Goal: Information Seeking & Learning: Learn about a topic

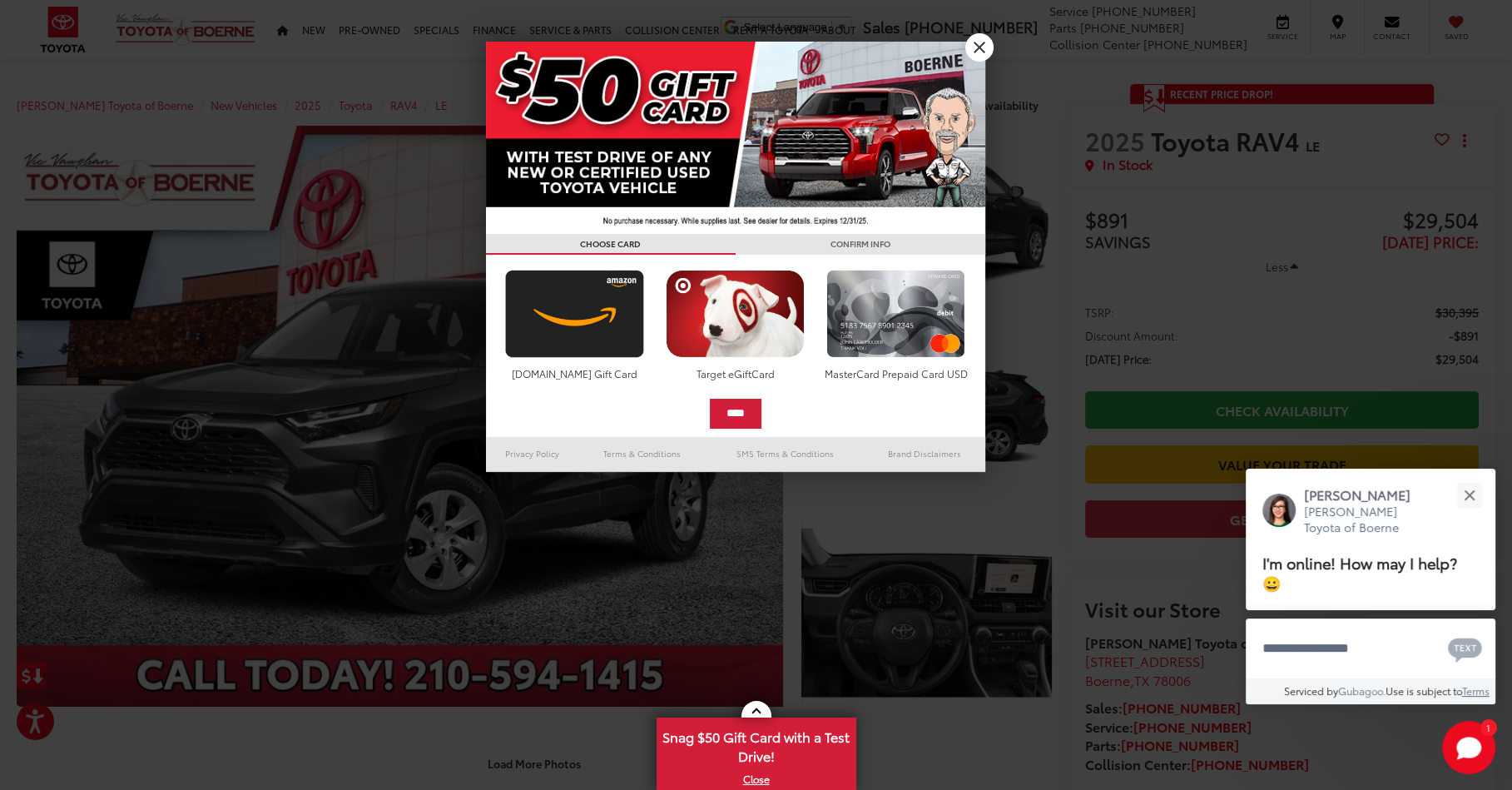
click at [978, 39] on link "X" at bounding box center [980, 48] width 29 height 29
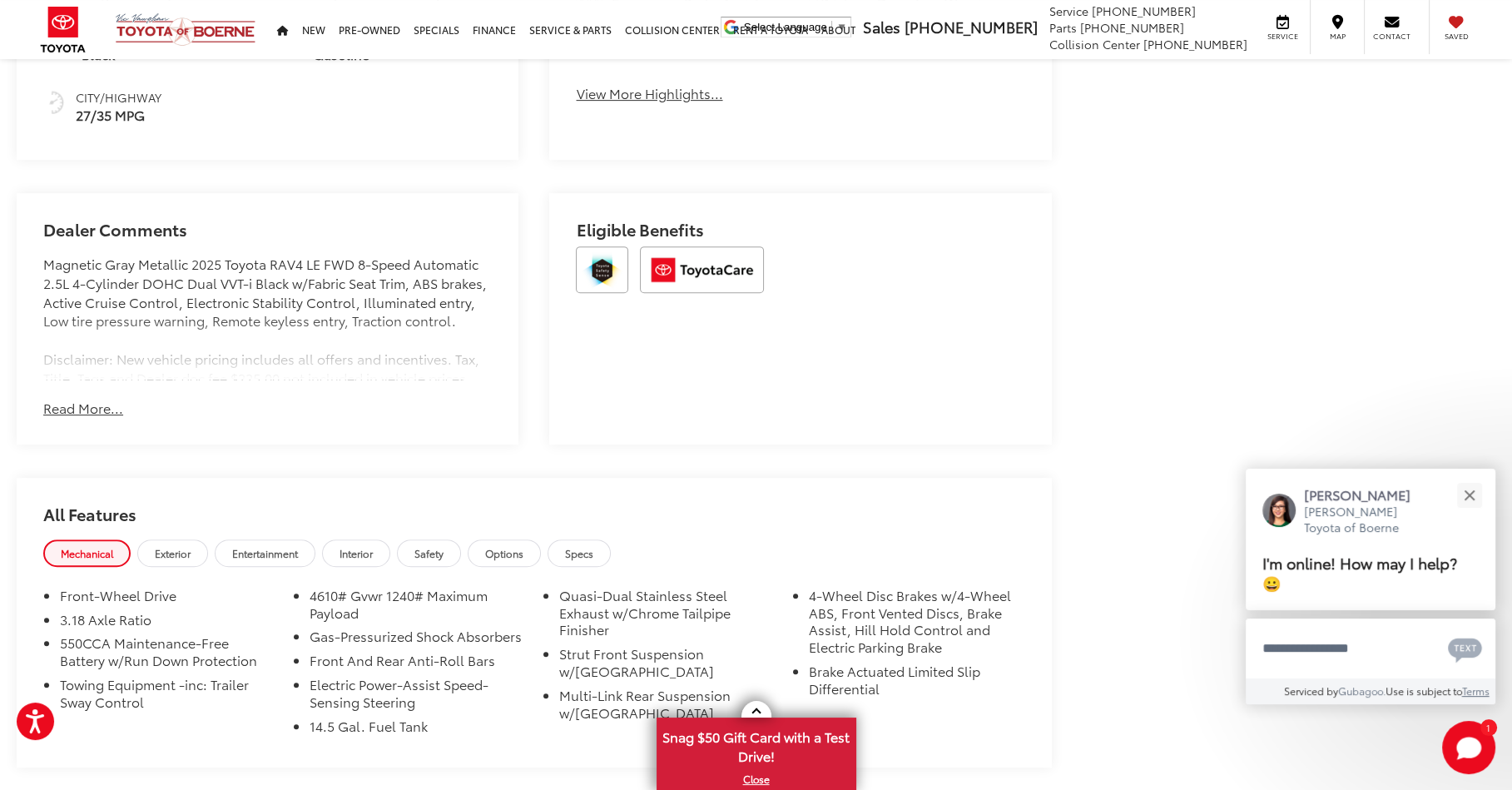
scroll to position [1158, 0]
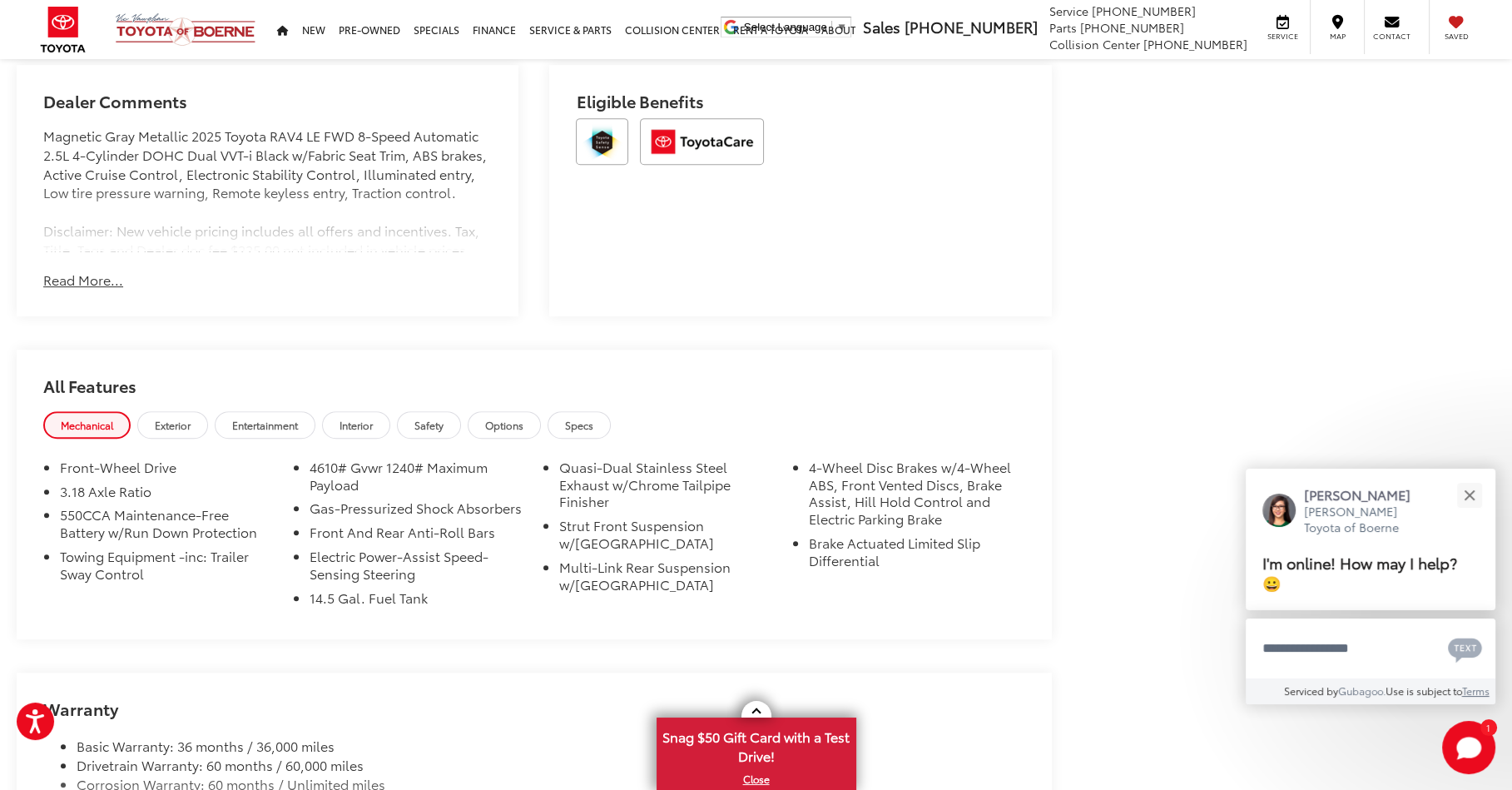
click at [268, 418] on span "Entertainment" at bounding box center [265, 425] width 65 height 14
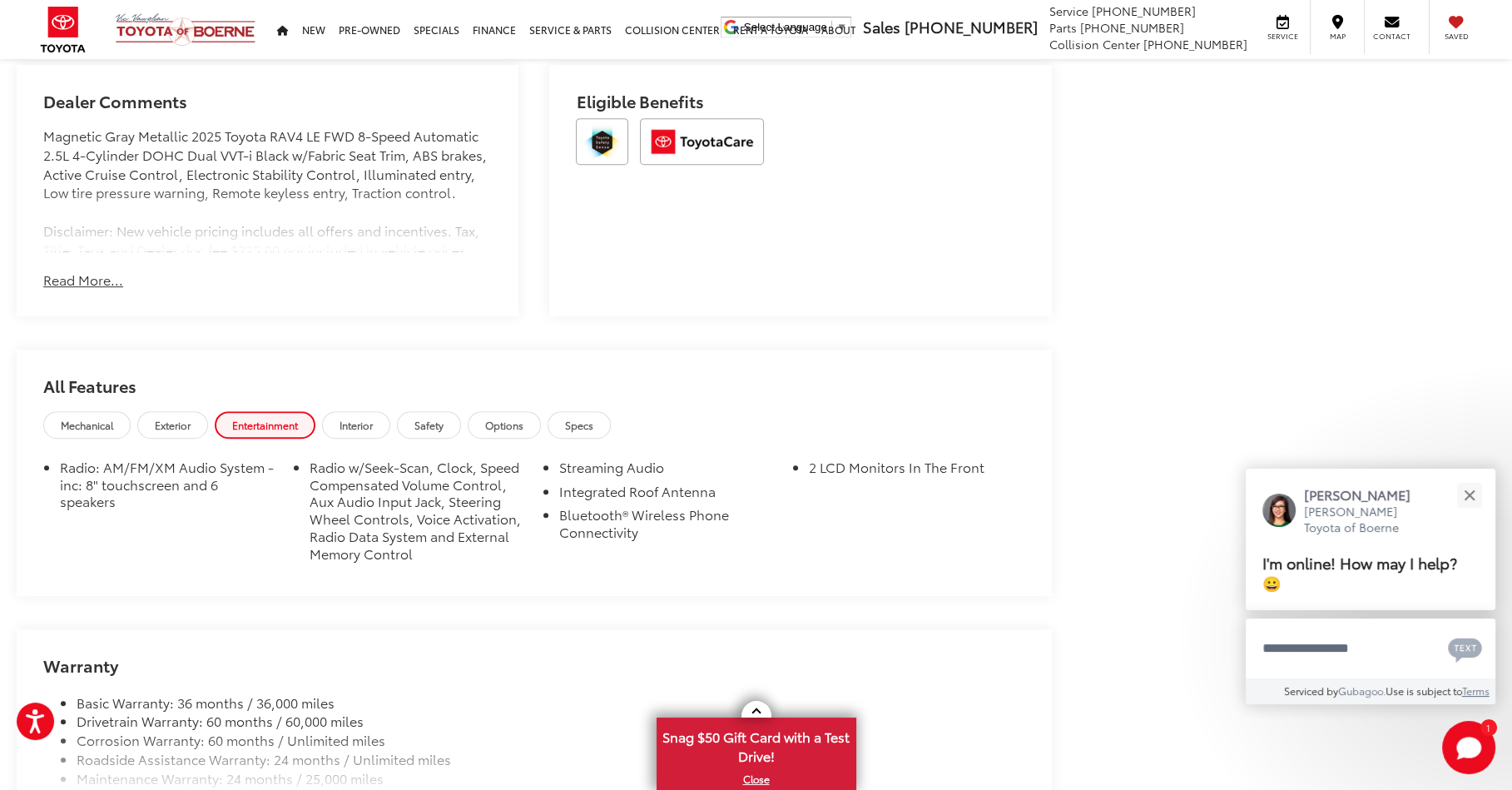
click at [361, 418] on span "Interior" at bounding box center [356, 425] width 34 height 14
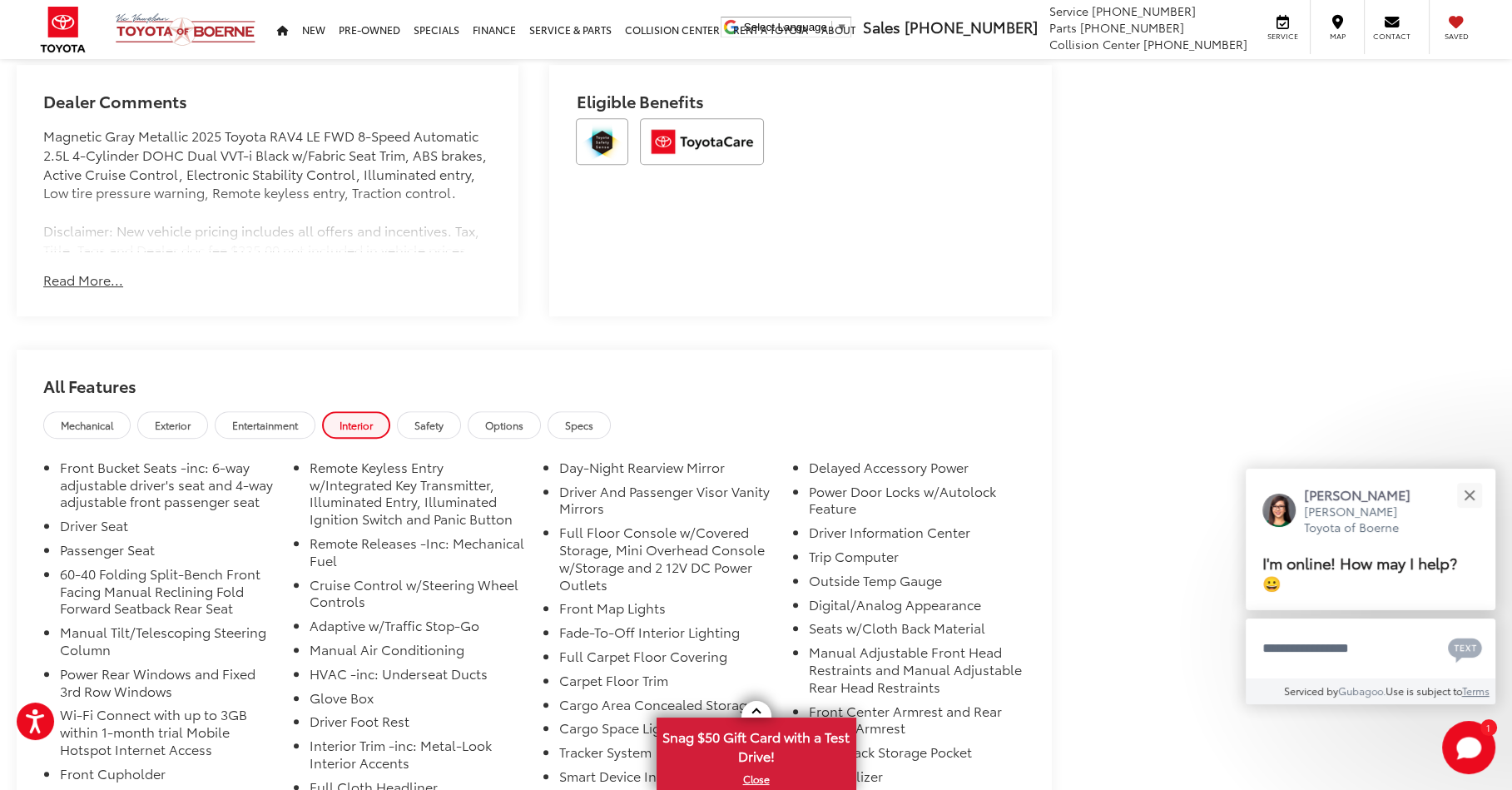
click at [579, 422] on link "Specs" at bounding box center [579, 425] width 63 height 28
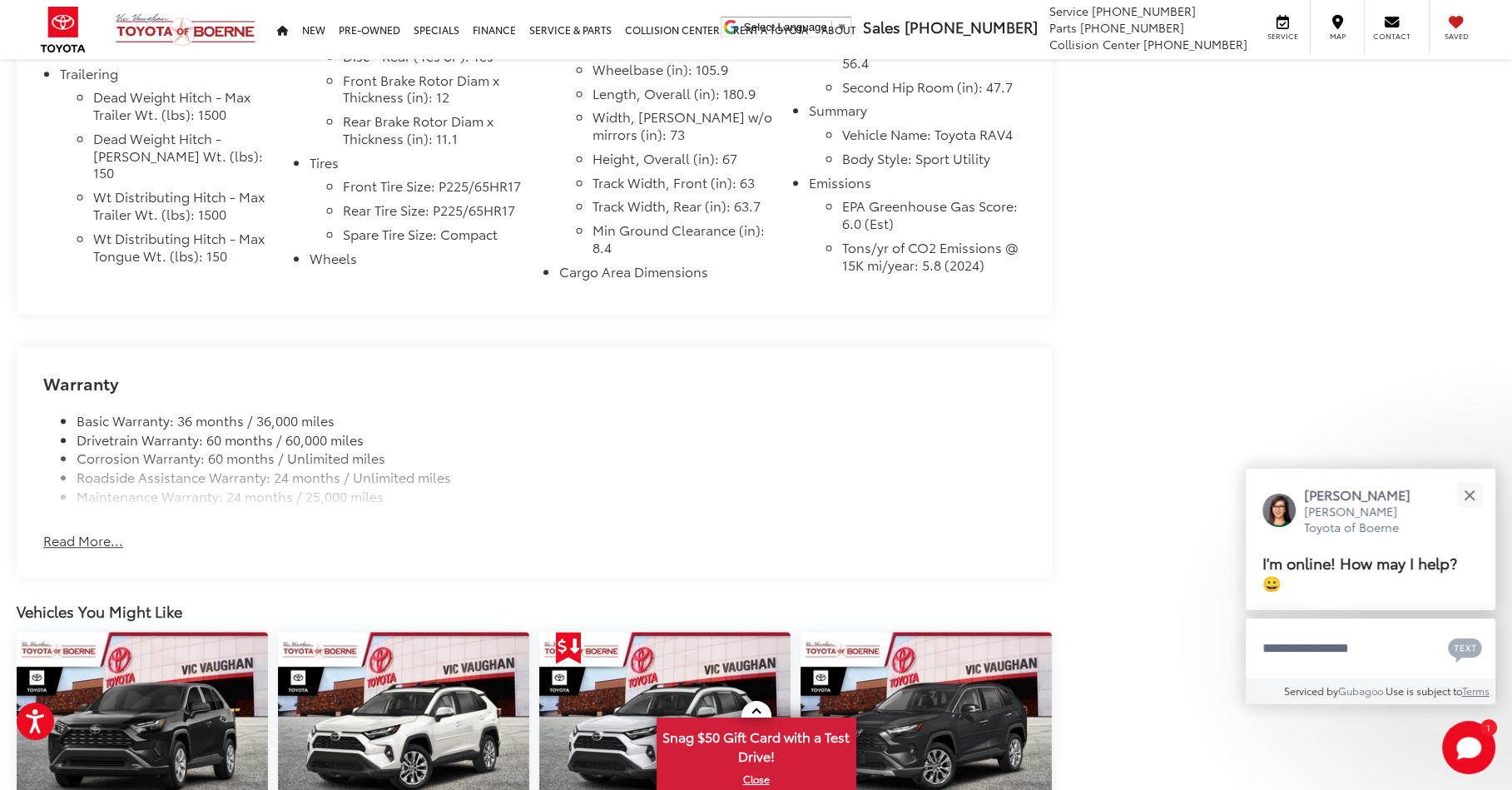
scroll to position [2001, 0]
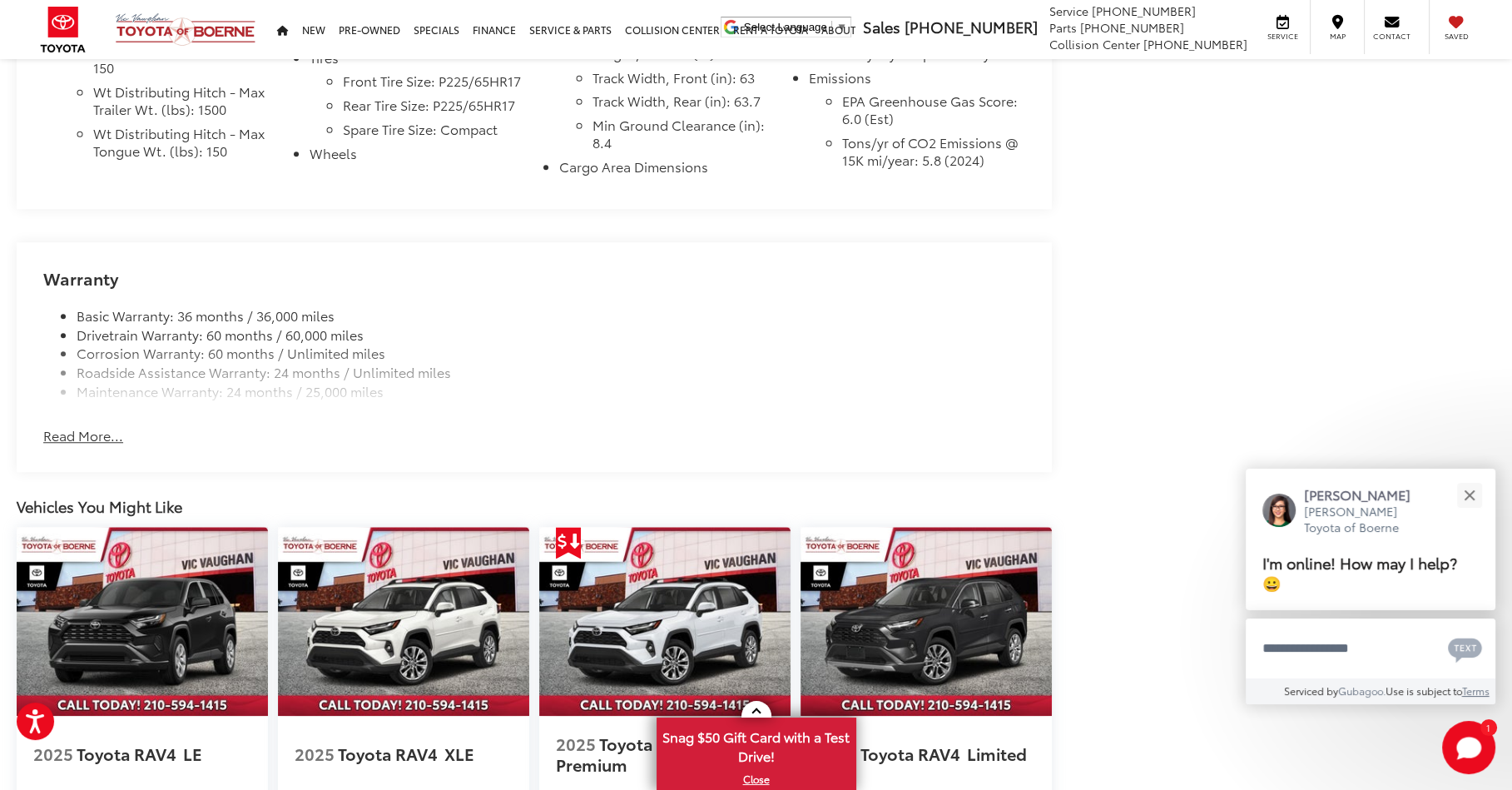
click at [102, 445] on button "Read More..." at bounding box center [83, 436] width 80 height 19
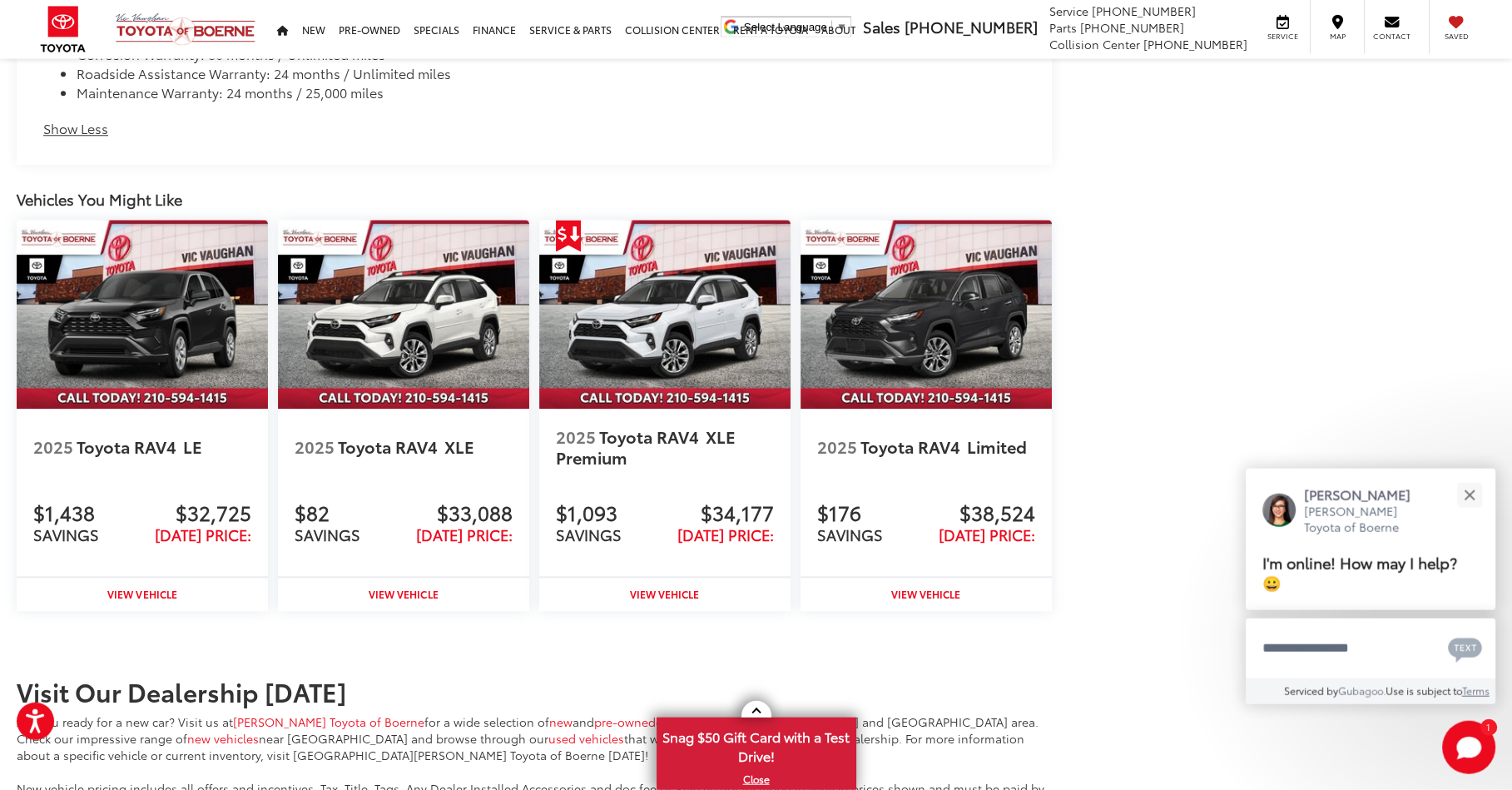
scroll to position [2317, 0]
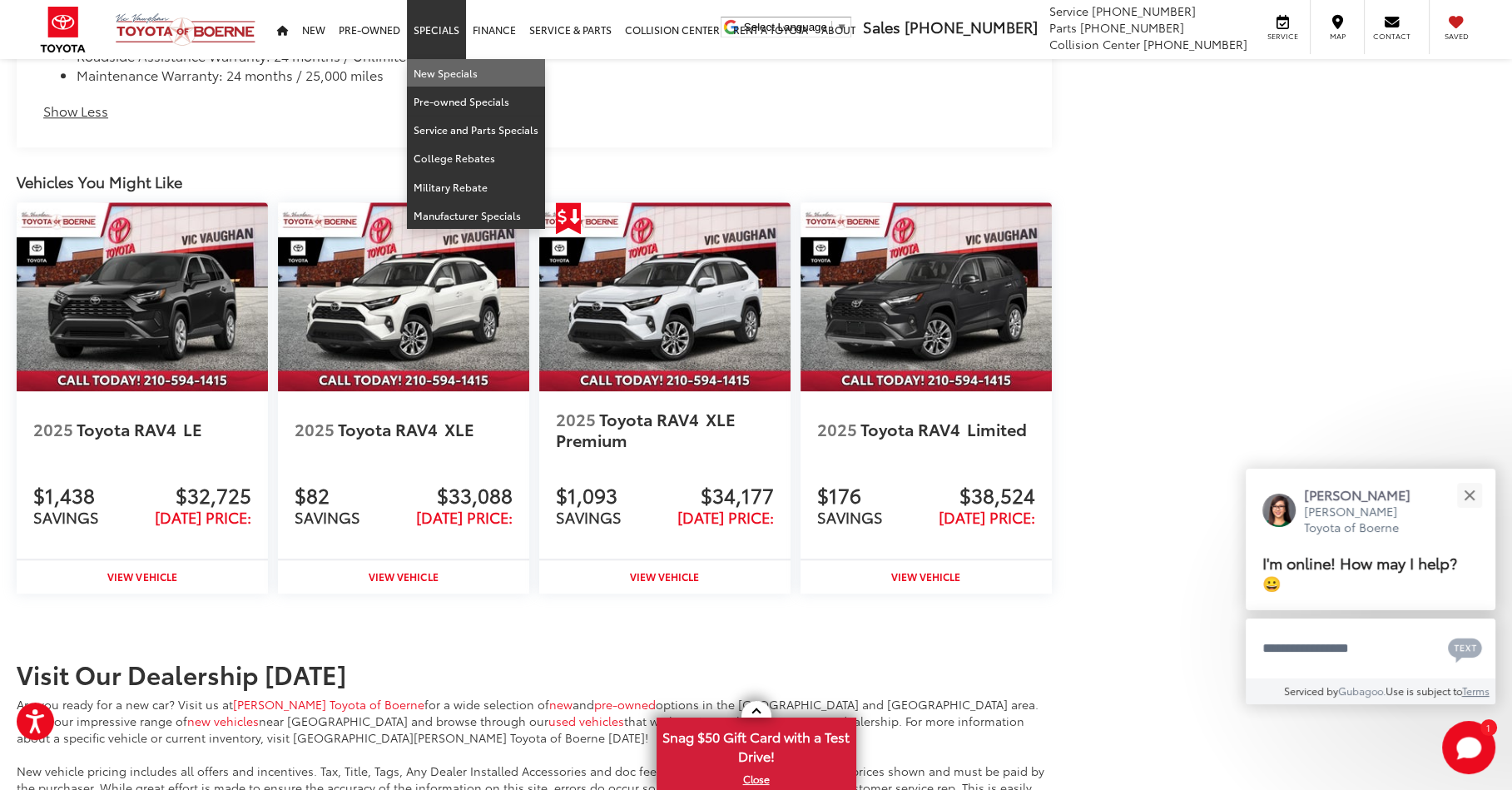
click at [447, 78] on link "New Specials" at bounding box center [476, 73] width 139 height 29
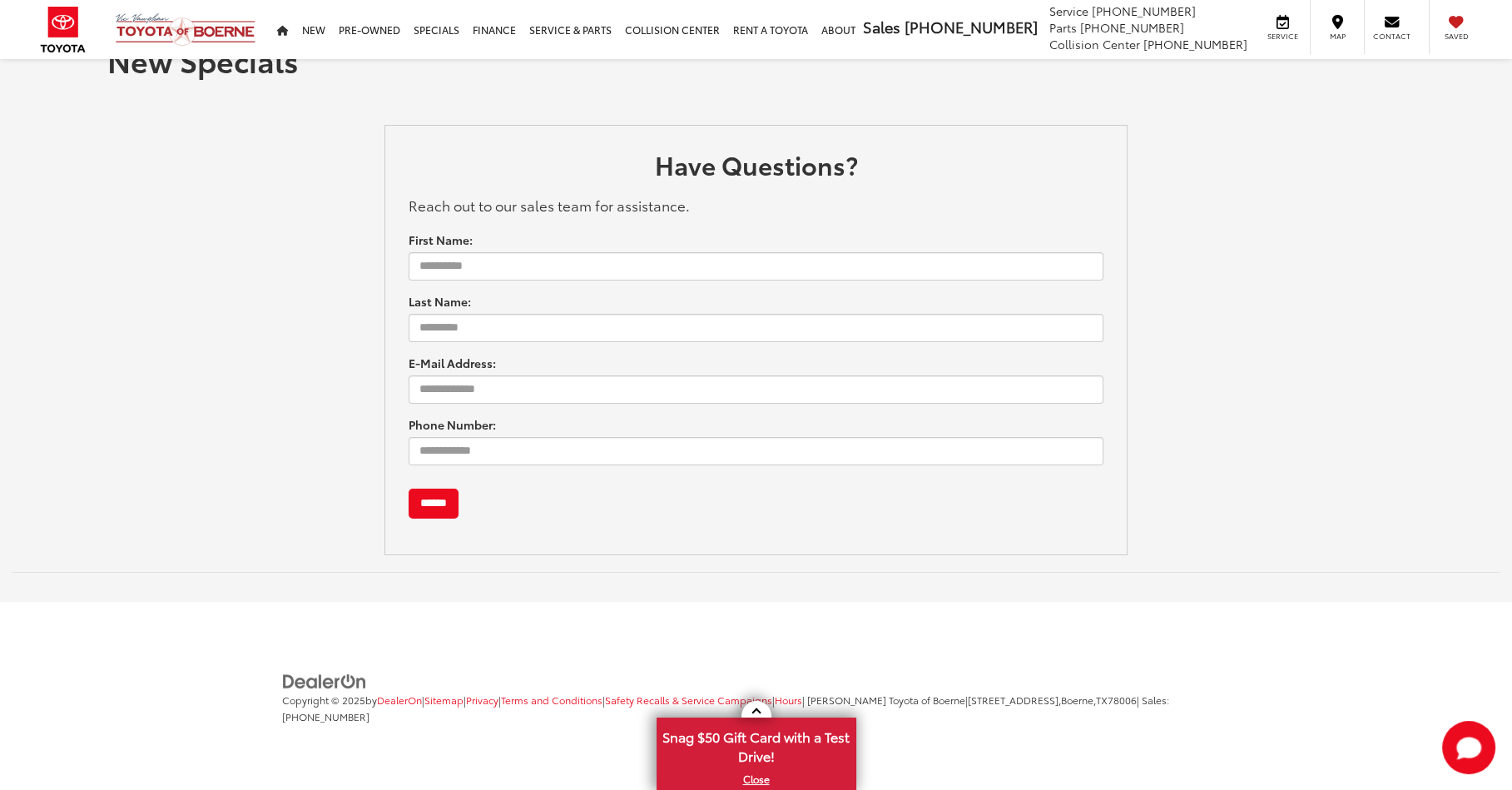
scroll to position [49, 0]
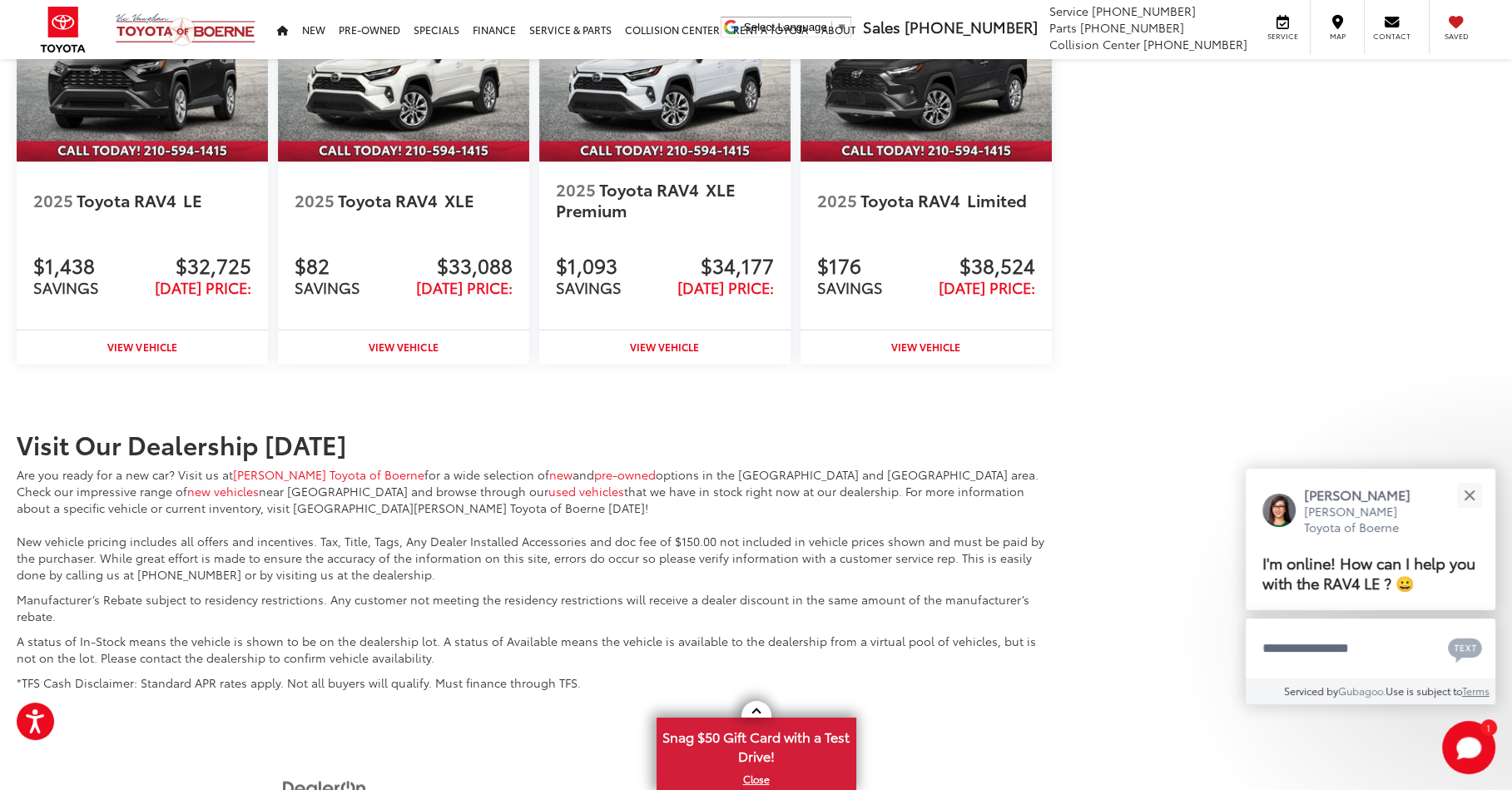
scroll to position [1722, 0]
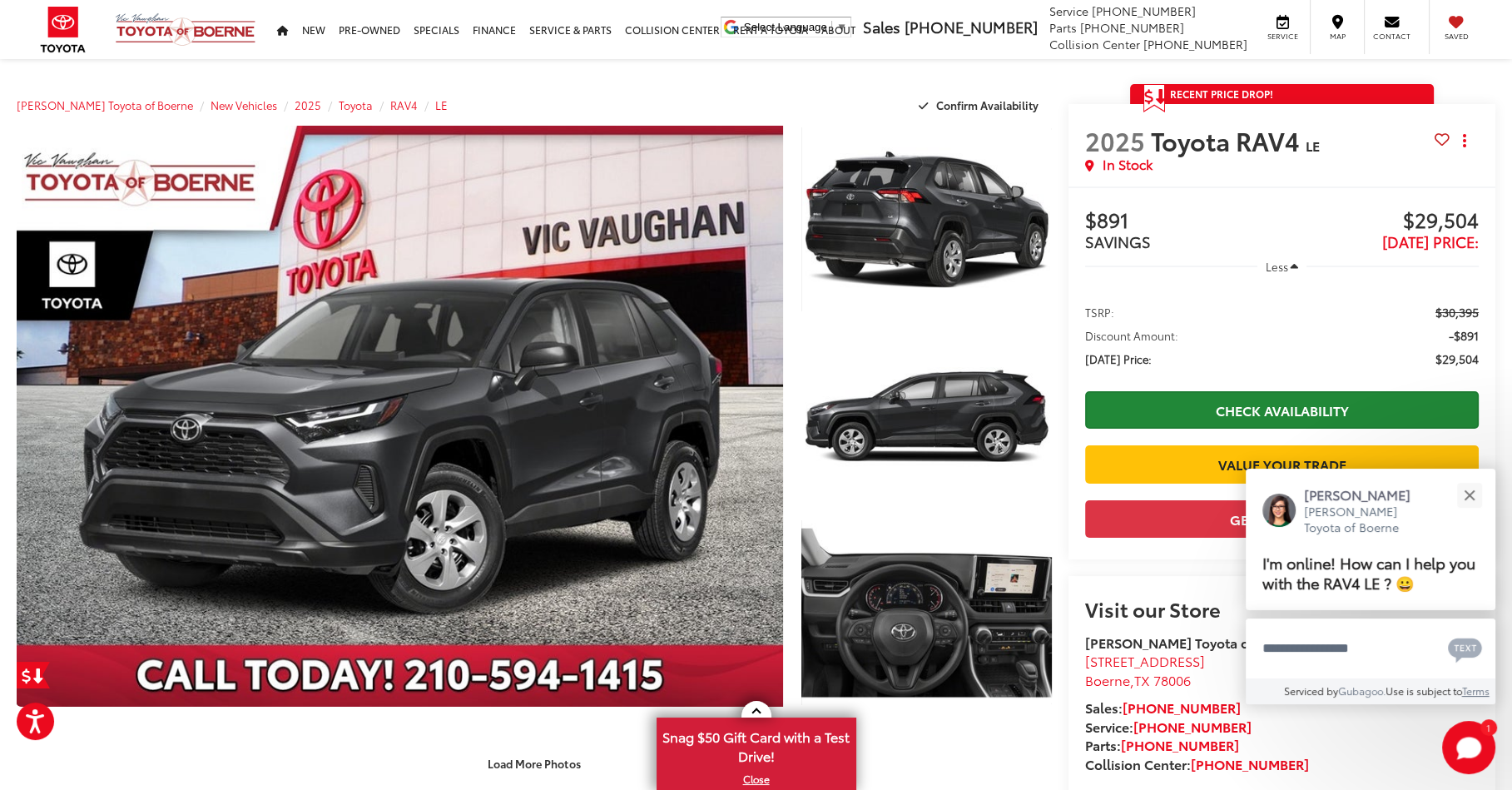
click at [1271, 427] on link "Check Availability" at bounding box center [1282, 410] width 394 height 38
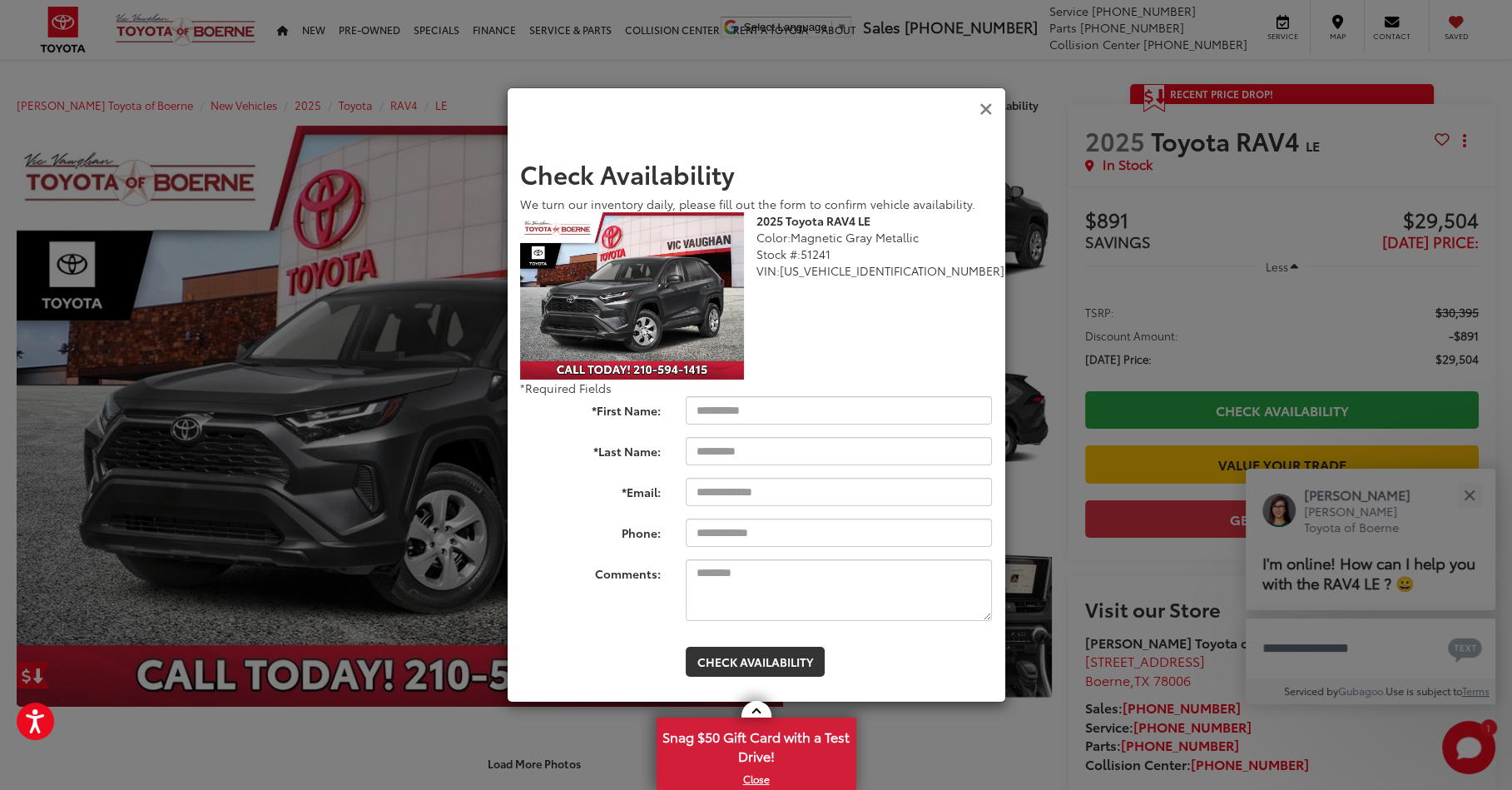
click at [980, 109] on icon "Close" at bounding box center [986, 110] width 13 height 18
